Goal: Task Accomplishment & Management: Complete application form

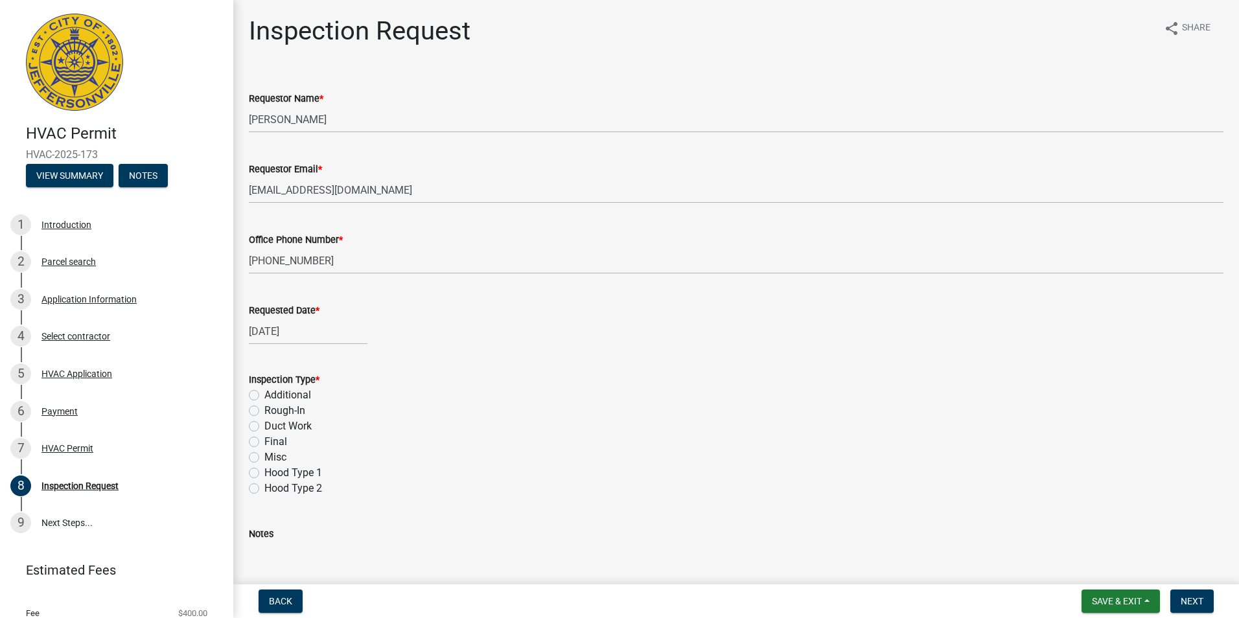
click at [264, 442] on label "Final" at bounding box center [275, 442] width 23 height 16
click at [264, 442] on input "Final" at bounding box center [268, 438] width 8 height 8
radio input "true"
click at [1122, 602] on span "Save & Exit" at bounding box center [1117, 601] width 50 height 10
click at [1198, 605] on span "Next" at bounding box center [1191, 601] width 23 height 10
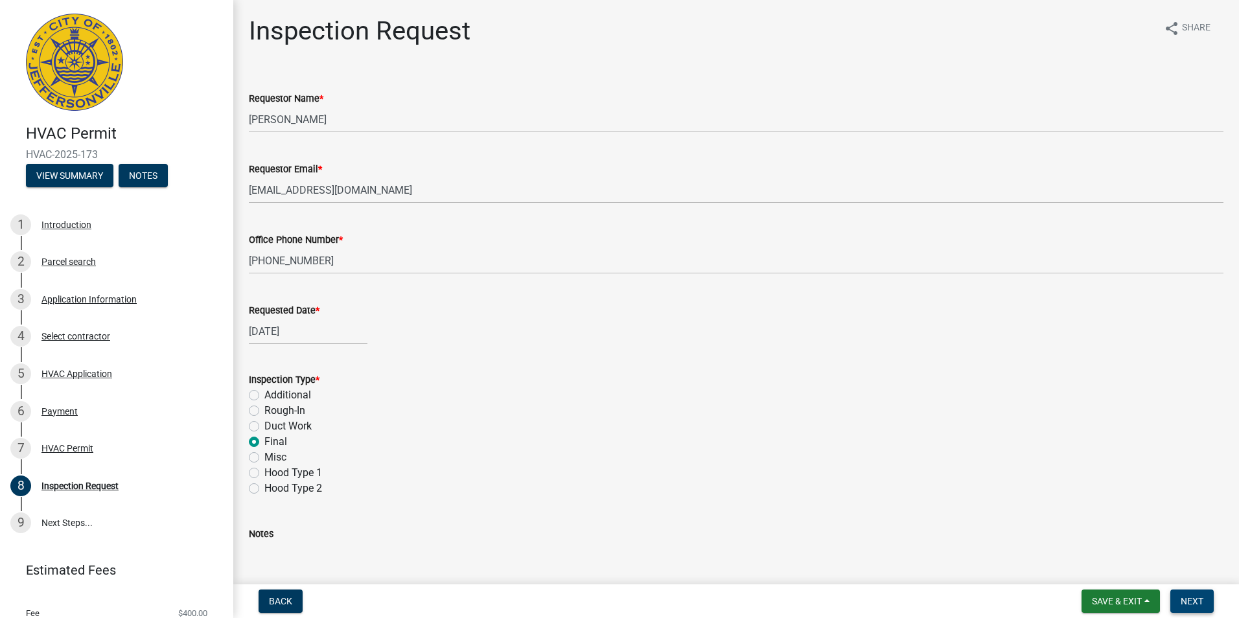
click at [1198, 605] on span "Next" at bounding box center [1191, 601] width 23 height 10
click at [1195, 601] on span "Next" at bounding box center [1191, 601] width 23 height 10
click at [285, 599] on span "Back" at bounding box center [280, 601] width 23 height 10
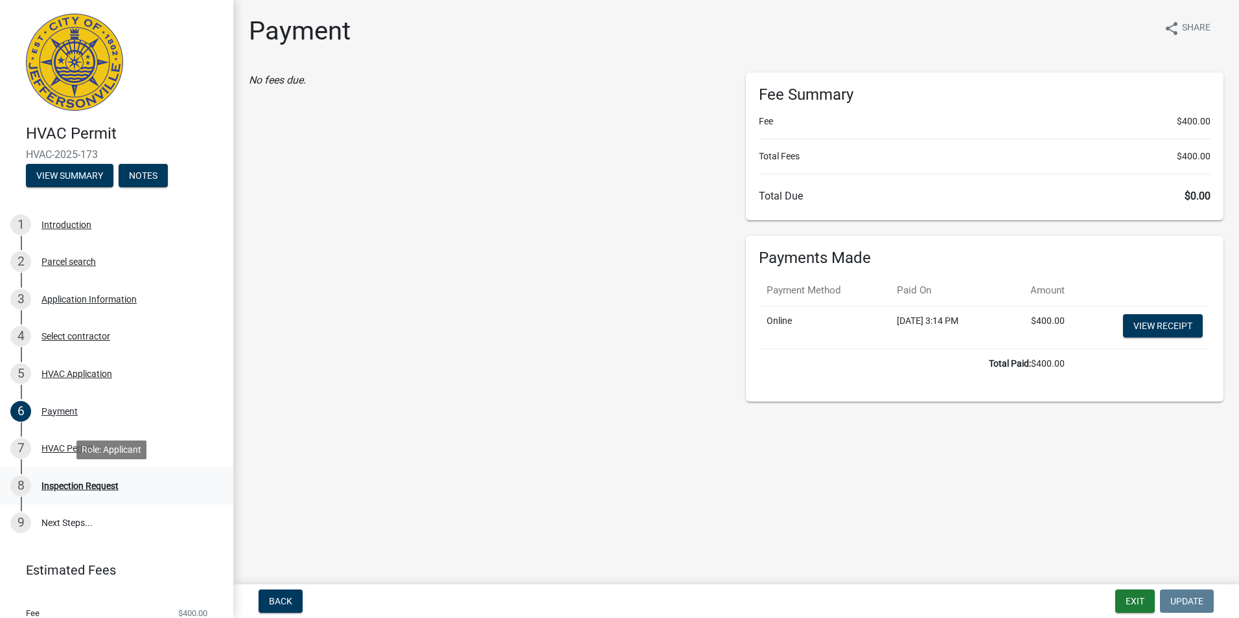
click at [67, 483] on div "Inspection Request" at bounding box center [79, 485] width 77 height 9
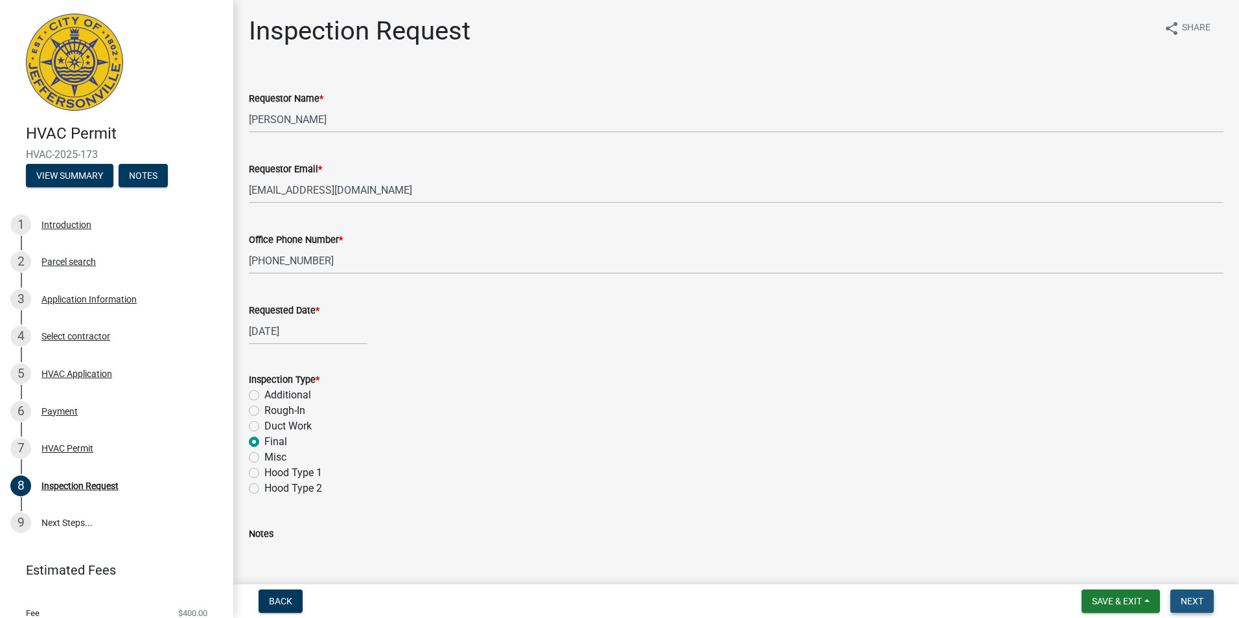
click at [1192, 600] on span "Next" at bounding box center [1191, 601] width 23 height 10
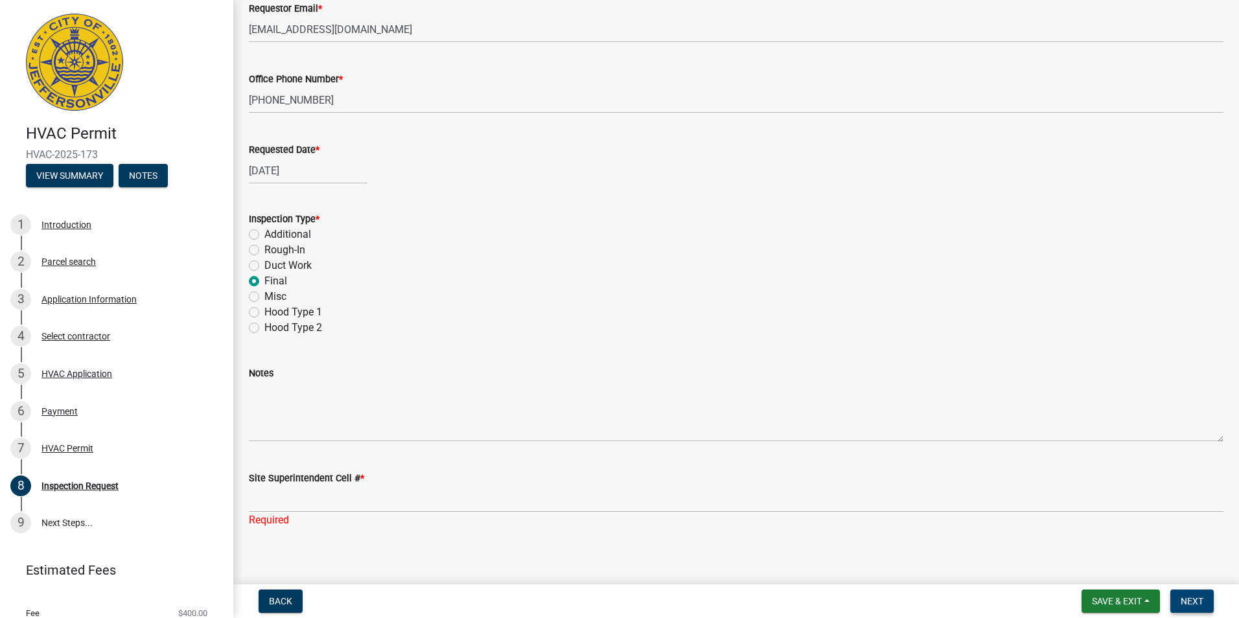
scroll to position [170, 0]
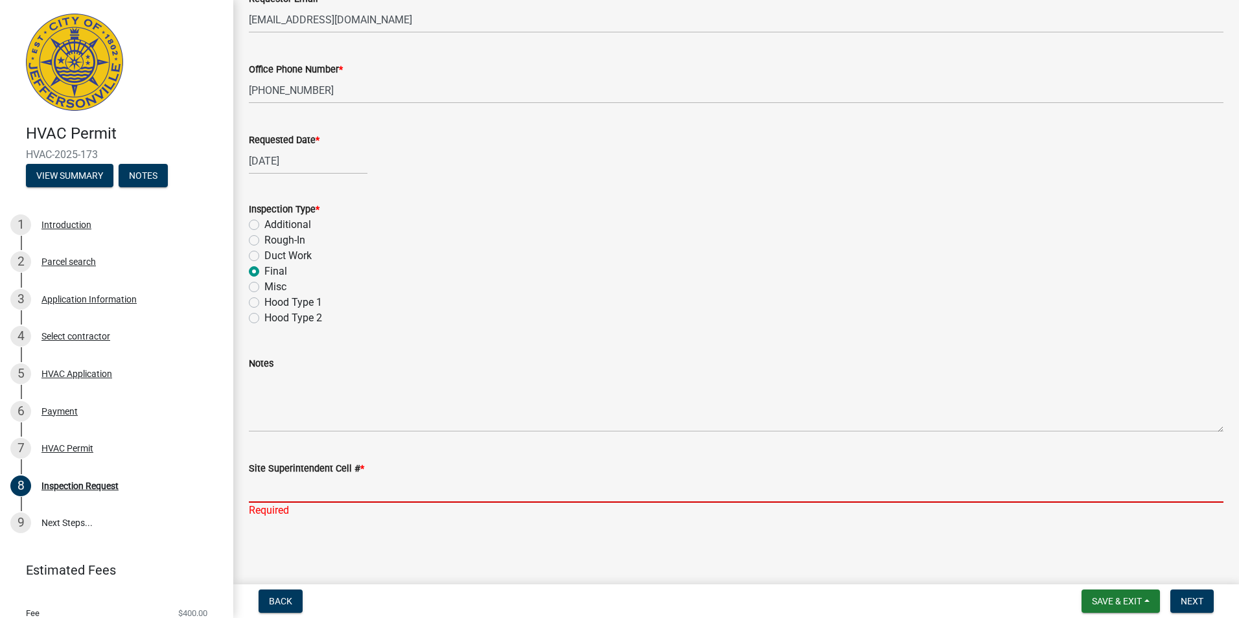
click at [280, 485] on input "Site Superintendent Cell # *" at bounding box center [736, 489] width 974 height 27
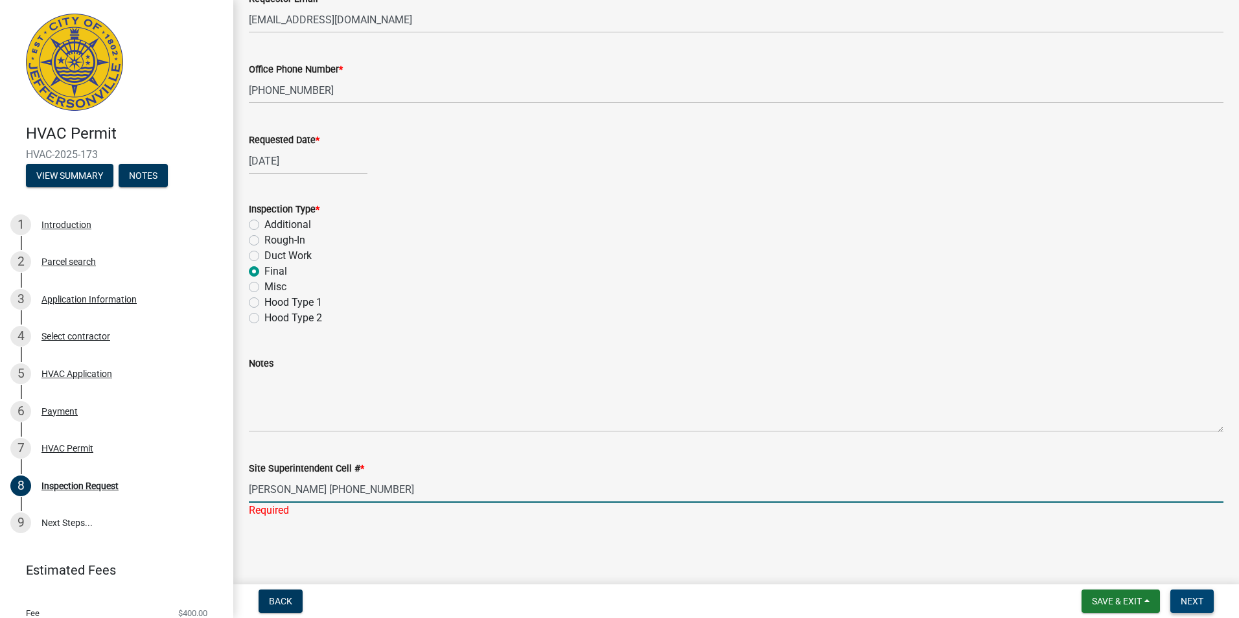
type input "[PERSON_NAME] [PHONE_NUMBER]"
click at [1196, 604] on span "Next" at bounding box center [1191, 601] width 23 height 10
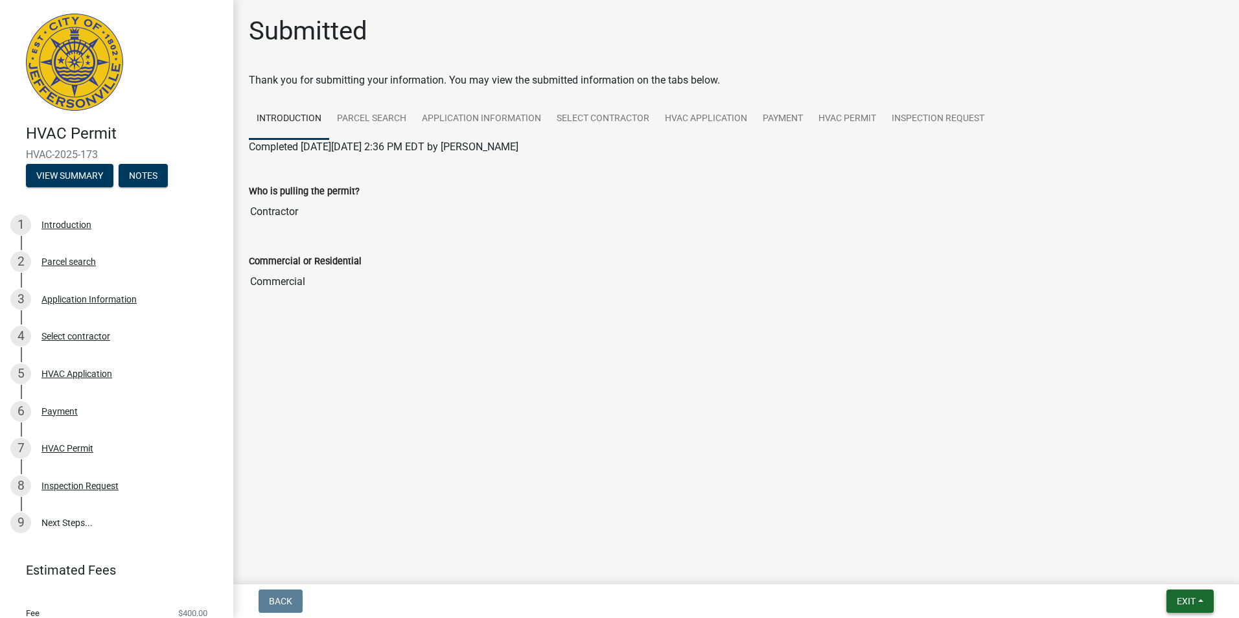
click at [1191, 602] on span "Exit" at bounding box center [1185, 601] width 19 height 10
